Goal: Information Seeking & Learning: Learn about a topic

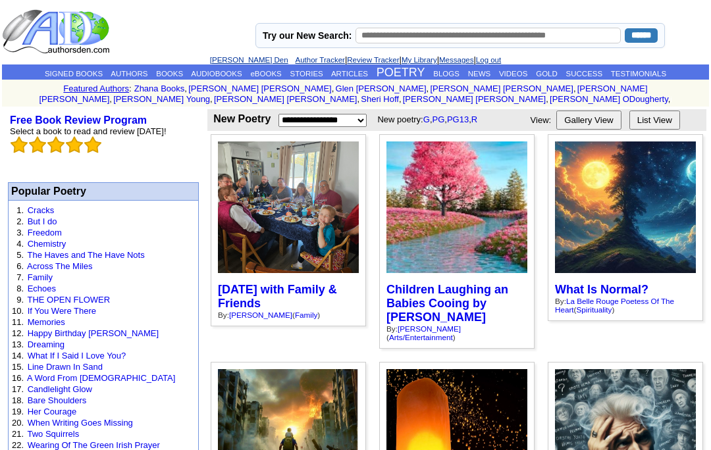
click at [460, 77] on link "BLOGS" at bounding box center [446, 74] width 26 height 8
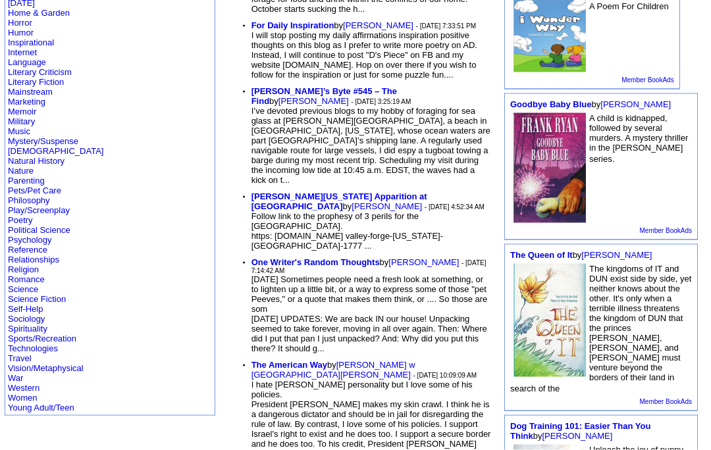
scroll to position [357, 0]
click at [34, 275] on link "Religion" at bounding box center [23, 270] width 31 height 10
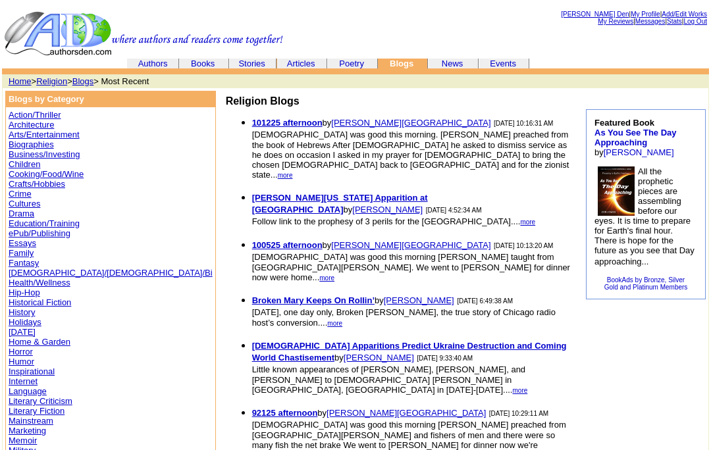
click at [307, 66] on link "Articles" at bounding box center [301, 64] width 28 height 10
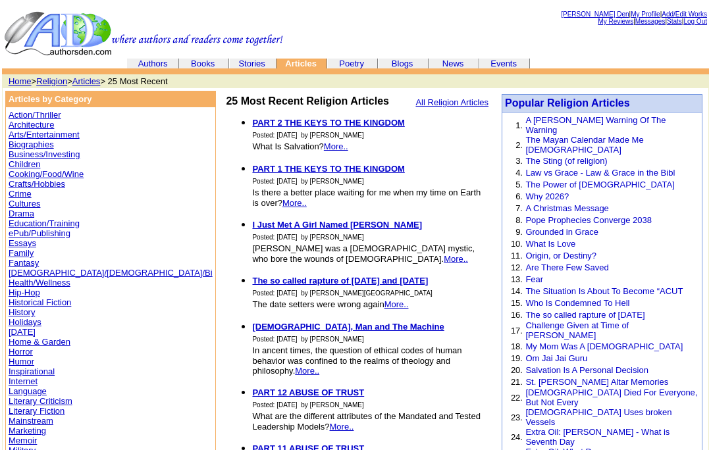
click at [592, 109] on font "Popular Religion Articles" at bounding box center [567, 102] width 125 height 11
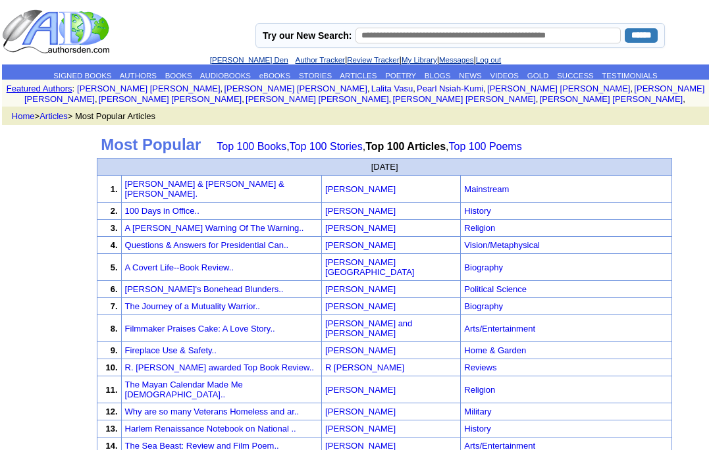
click at [230, 61] on link "[PERSON_NAME] Den" at bounding box center [249, 60] width 78 height 8
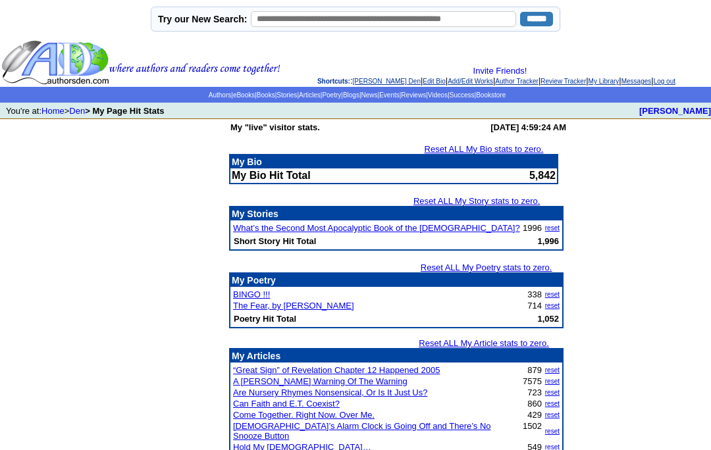
click at [301, 96] on link "Articles" at bounding box center [310, 95] width 22 height 7
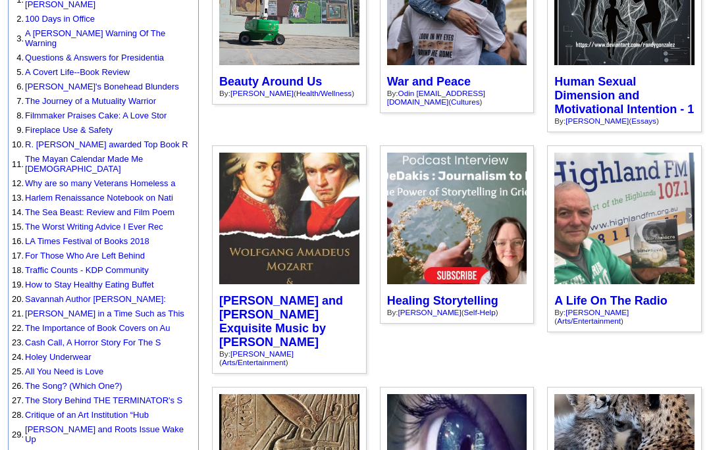
scroll to position [205, 0]
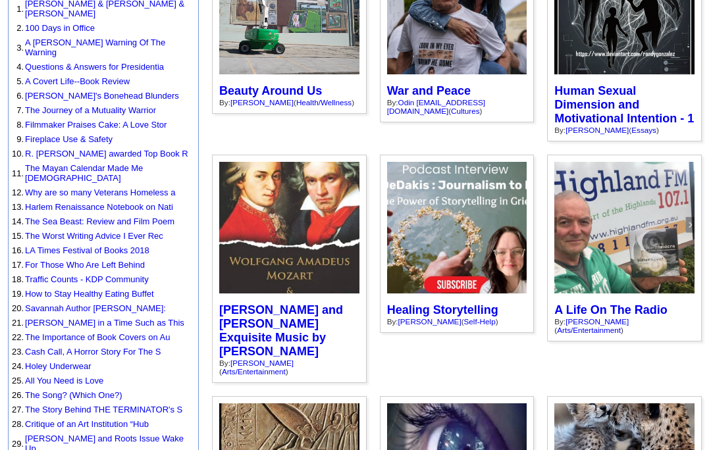
click at [143, 163] on link "The Mayan Calendar Made Me [DEMOGRAPHIC_DATA]" at bounding box center [84, 173] width 118 height 20
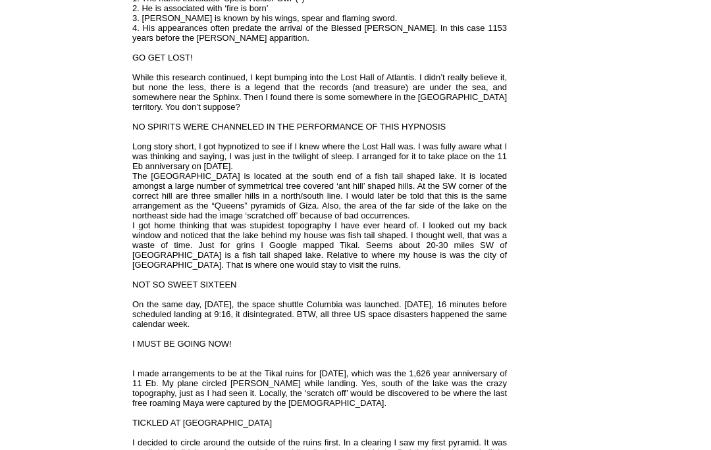
scroll to position [1193, 0]
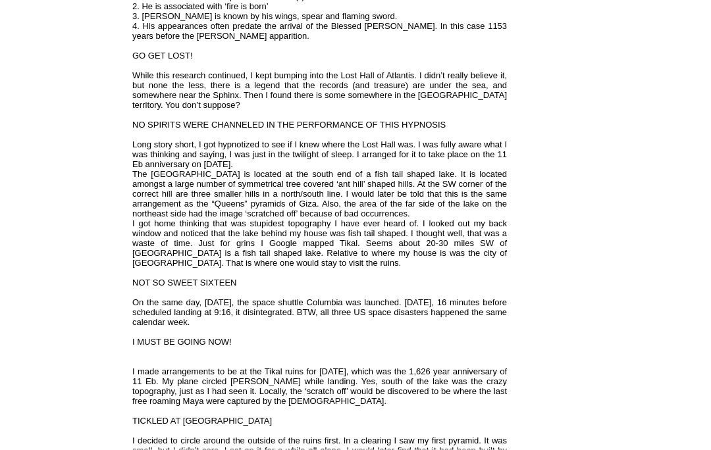
click at [664, 234] on td "Free Book Review Program Select a book to read and review [DATE]! Popular Relig…" at bounding box center [619, 103] width 214 height 2320
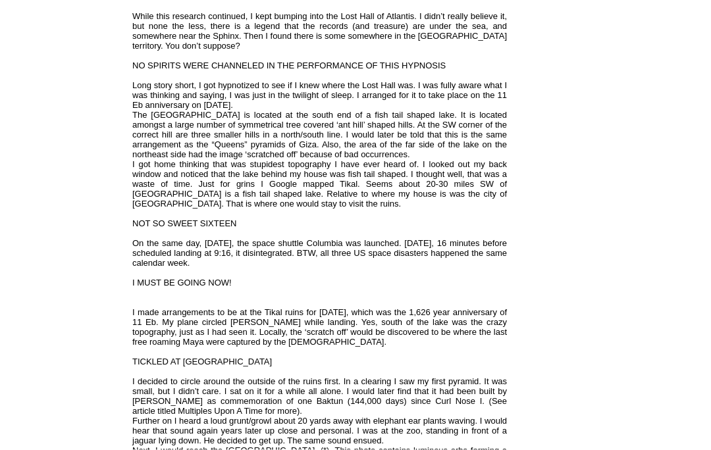
scroll to position [1253, 0]
click at [669, 236] on td "Free Book Review Program Select a book to read and review [DATE]! Popular Relig…" at bounding box center [619, 44] width 214 height 2320
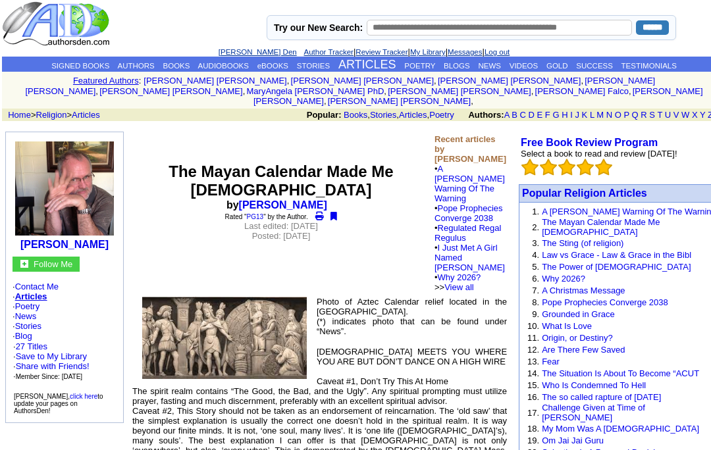
scroll to position [0, 0]
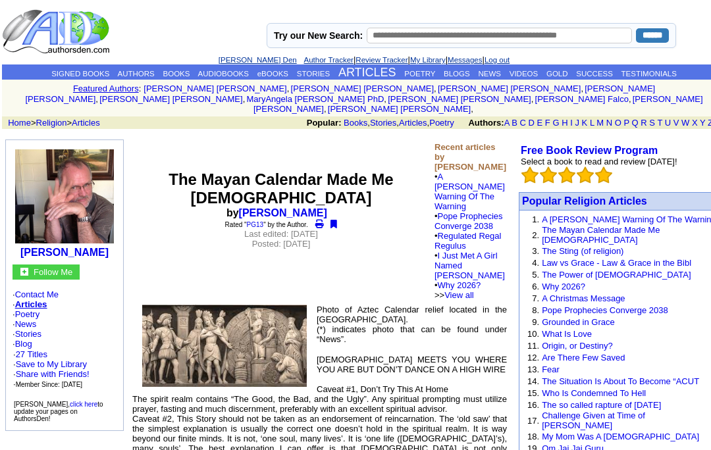
click at [461, 186] on link "A [PERSON_NAME] Warning Of The Warning" at bounding box center [469, 191] width 70 height 39
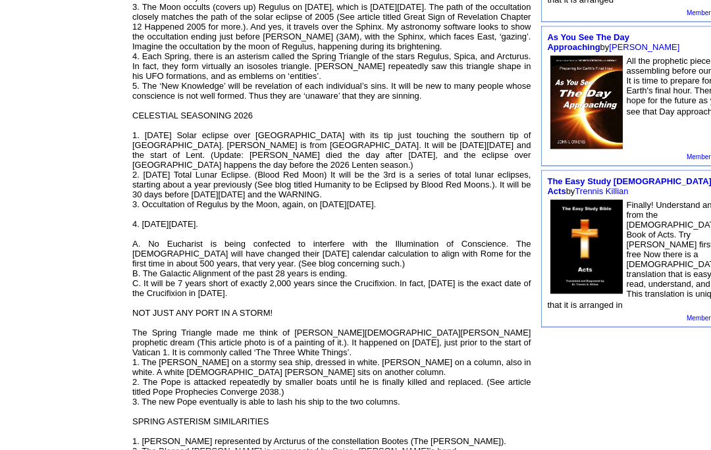
scroll to position [600, 0]
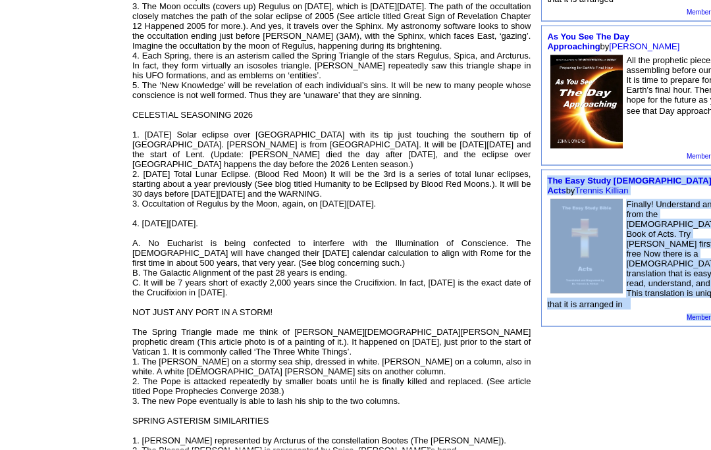
click at [656, 376] on td "Free Book Review Program Select a book to read and review [DATE]! Popular Relig…" at bounding box center [643, 271] width 214 height 1490
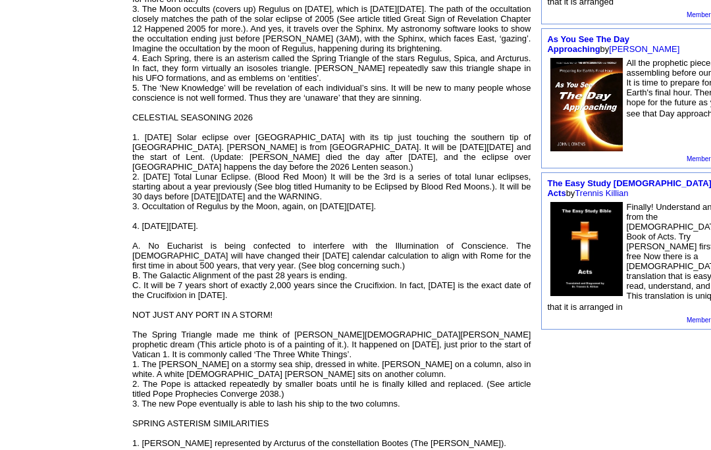
scroll to position [595, 0]
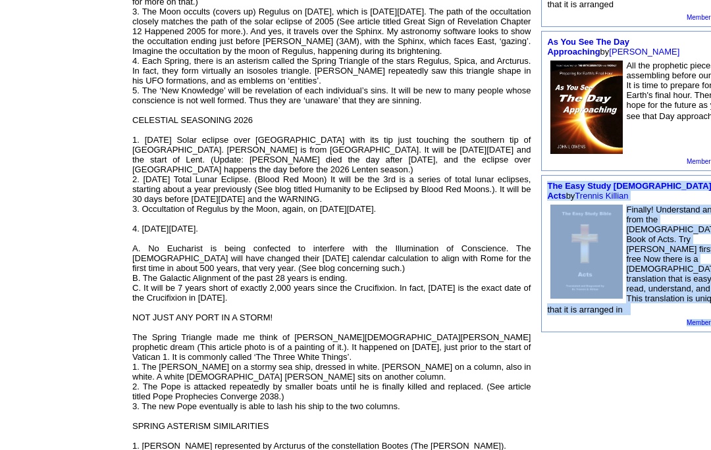
click at [656, 384] on td "Free Book Review Program Select a book to read and review [DATE]! Popular Relig…" at bounding box center [643, 276] width 214 height 1490
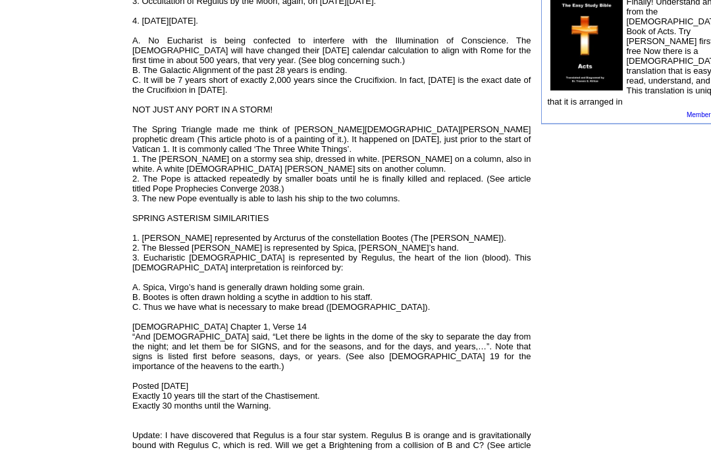
scroll to position [802, 0]
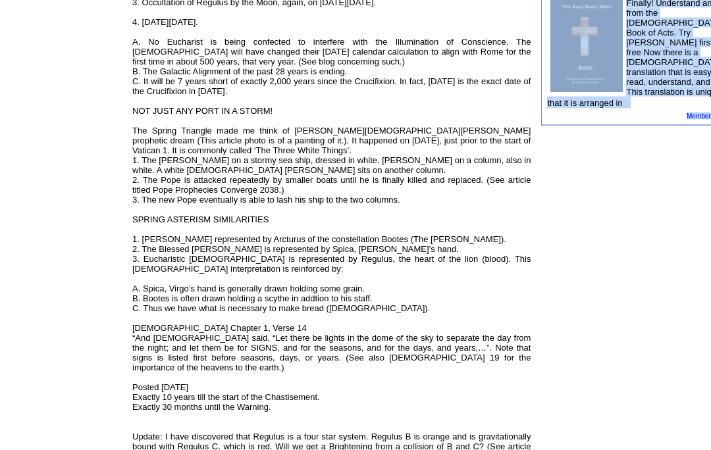
click at [622, 348] on td "Free Book Review Program Select a book to read and review [DATE]! Popular Relig…" at bounding box center [643, 70] width 214 height 1490
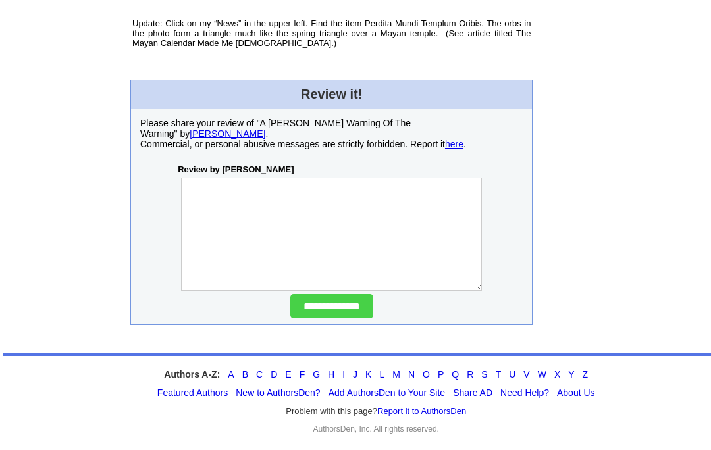
scroll to position [1387, 0]
